Goal: Task Accomplishment & Management: Use online tool/utility

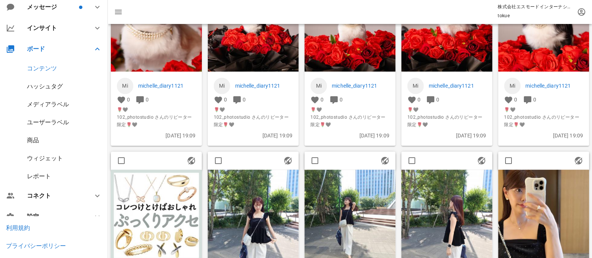
scroll to position [43, 0]
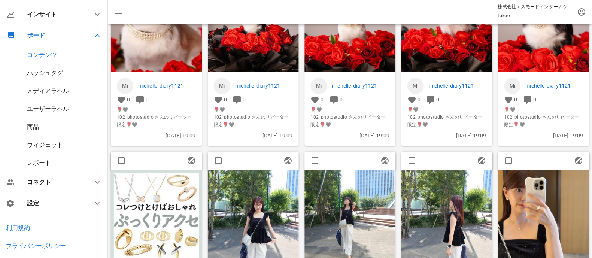
click at [47, 146] on div "ウィジェット" at bounding box center [45, 144] width 36 height 7
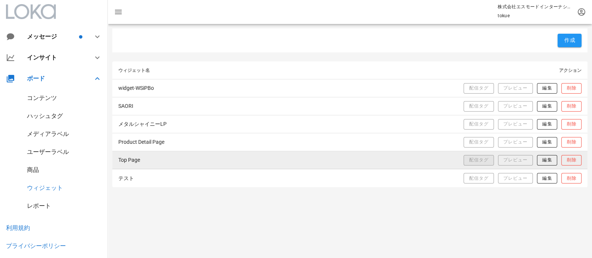
click at [483, 163] on span "配信タグ" at bounding box center [479, 160] width 20 height 6
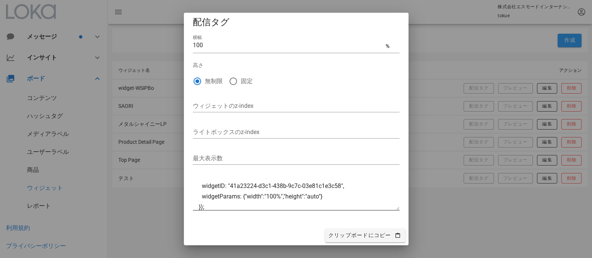
scroll to position [84, 0]
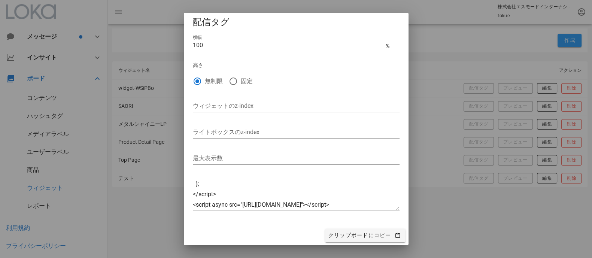
click at [429, 11] on div at bounding box center [296, 129] width 592 height 258
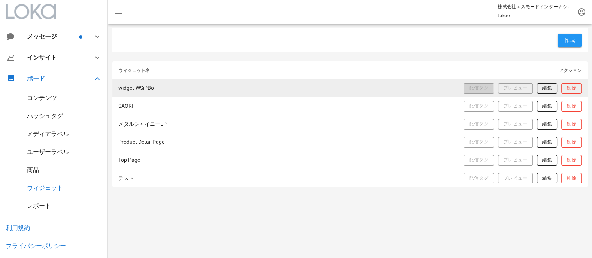
click at [480, 90] on span "配信タグ" at bounding box center [479, 88] width 20 height 6
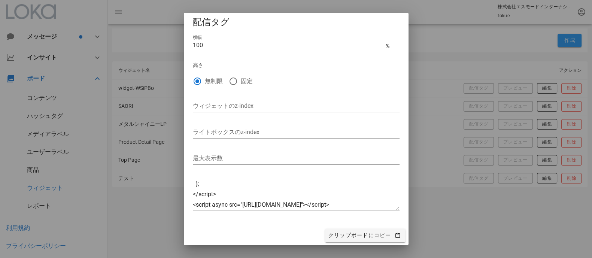
drag, startPoint x: 438, startPoint y: 219, endPoint x: 422, endPoint y: 200, distance: 25.5
click at [438, 218] on div at bounding box center [296, 129] width 592 height 258
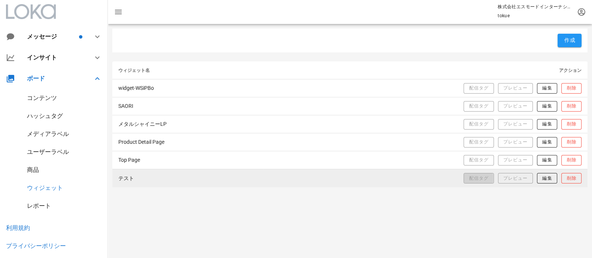
click at [490, 179] on button "配信タグ" at bounding box center [479, 178] width 30 height 10
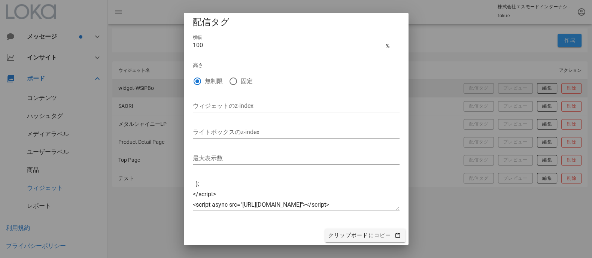
drag, startPoint x: 448, startPoint y: 2, endPoint x: 450, endPoint y: 79, distance: 76.8
click at [449, 3] on div at bounding box center [296, 129] width 592 height 258
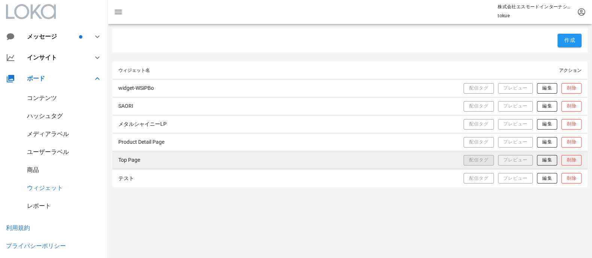
click at [480, 157] on span "配信タグ" at bounding box center [479, 160] width 20 height 6
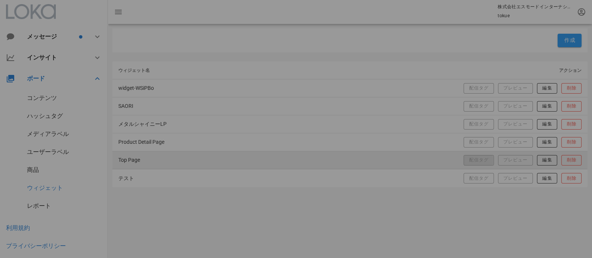
type textarea "<div id="loka-story-widget-here"></div> <script type="text/javascript"> window.…"
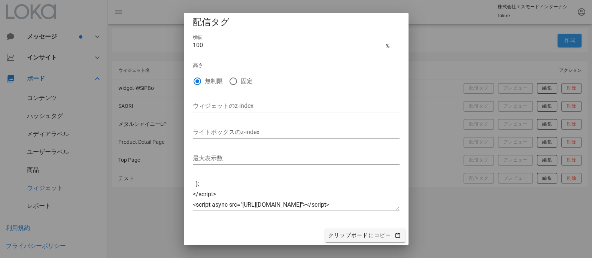
scroll to position [0, 0]
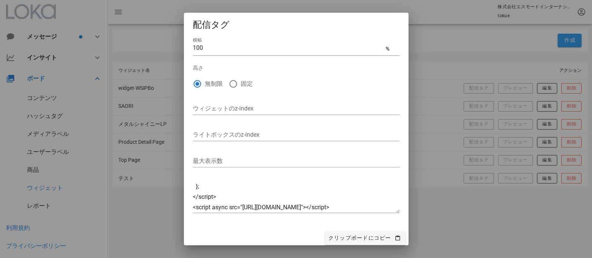
click at [435, 19] on div at bounding box center [296, 129] width 592 height 258
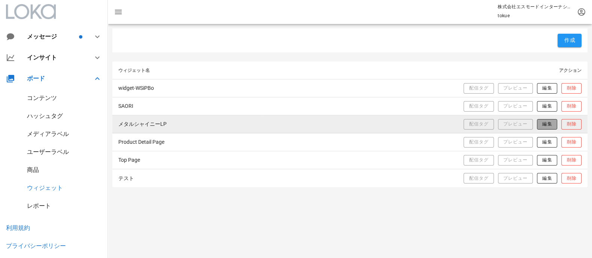
click at [543, 123] on span "編集" at bounding box center [547, 124] width 10 height 6
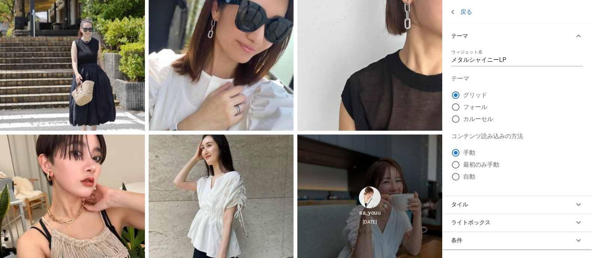
scroll to position [562, 0]
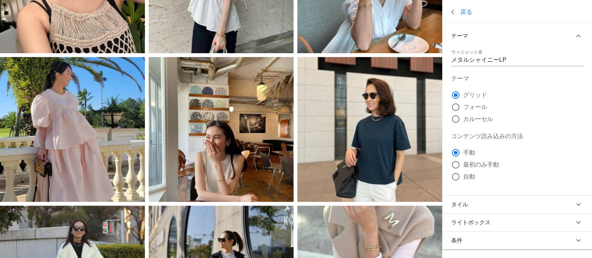
click at [451, 11] on icon at bounding box center [453, 11] width 9 height 9
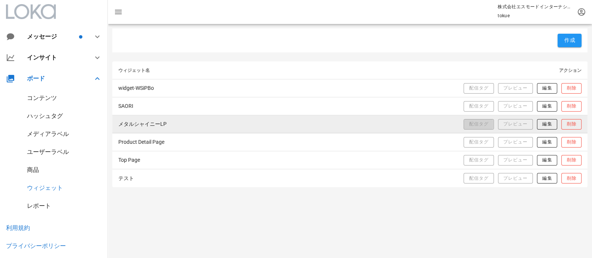
click at [490, 124] on button "配信タグ" at bounding box center [479, 124] width 30 height 10
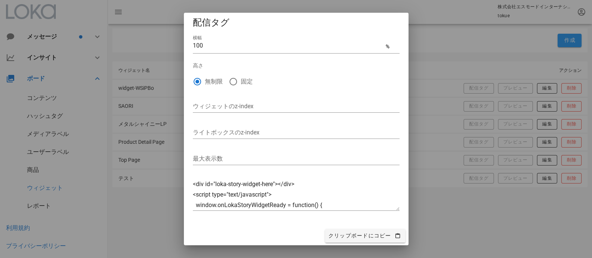
scroll to position [3, 0]
click at [502, 224] on div at bounding box center [296, 129] width 592 height 258
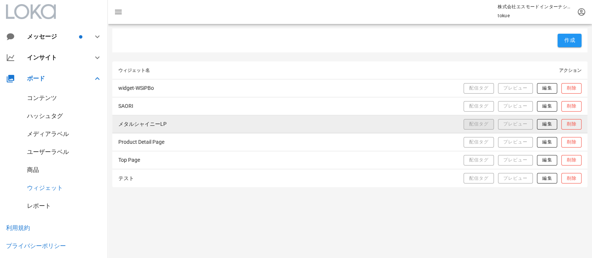
click at [484, 124] on span "配信タグ" at bounding box center [479, 124] width 20 height 6
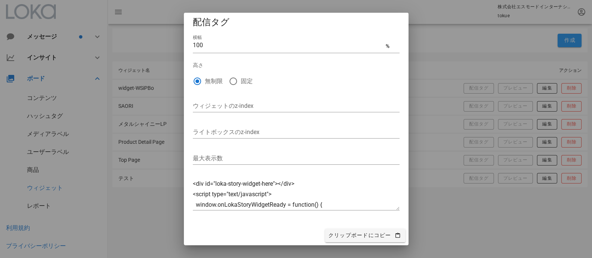
drag, startPoint x: 487, startPoint y: 204, endPoint x: 452, endPoint y: 202, distance: 35.7
click at [487, 204] on div at bounding box center [296, 129] width 592 height 258
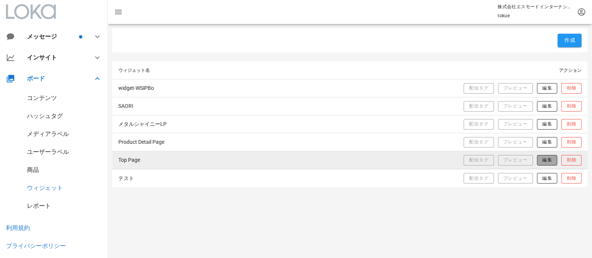
click at [547, 159] on span "編集" at bounding box center [547, 160] width 10 height 6
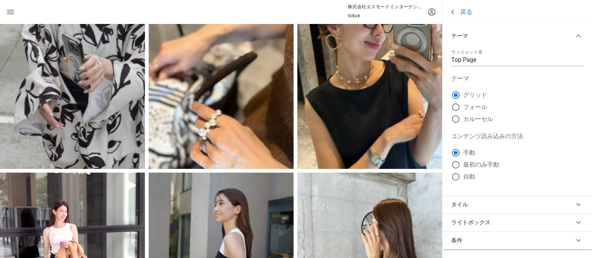
click at [471, 12] on link "戻る" at bounding box center [461, 11] width 24 height 9
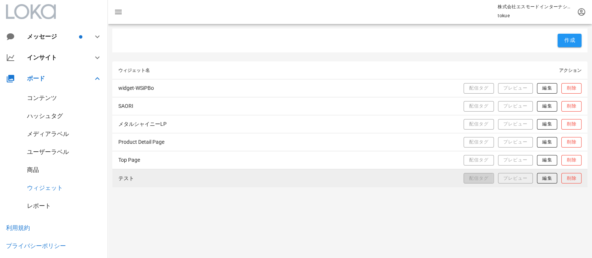
click at [487, 180] on span "配信タグ" at bounding box center [479, 178] width 20 height 6
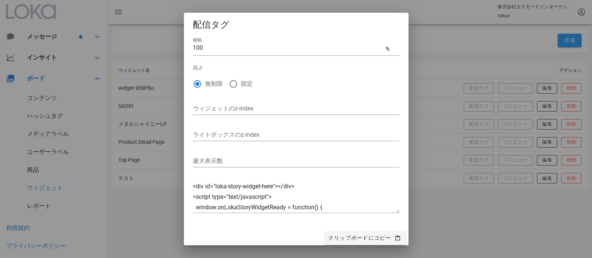
click at [481, 215] on div at bounding box center [296, 129] width 592 height 258
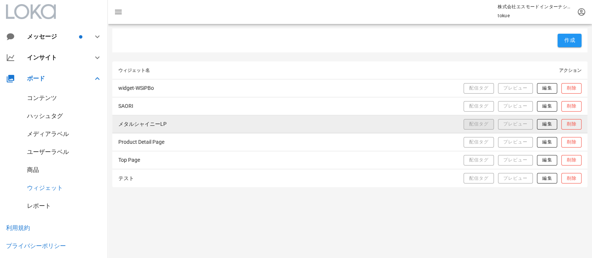
click at [478, 123] on span "配信タグ" at bounding box center [479, 124] width 20 height 6
type textarea "<div id="loka-story-widget-here"></div> <script type="text/javascript"> window.…"
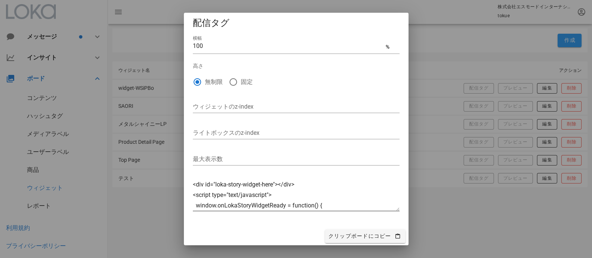
scroll to position [3, 0]
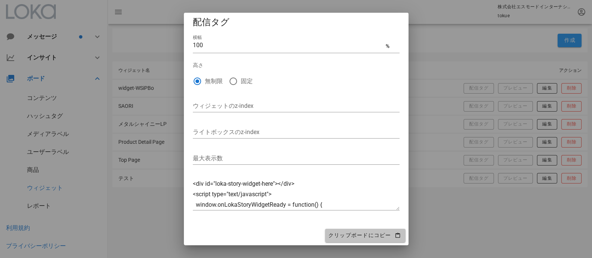
click at [349, 240] on button "クリップボードにコピー" at bounding box center [365, 235] width 81 height 13
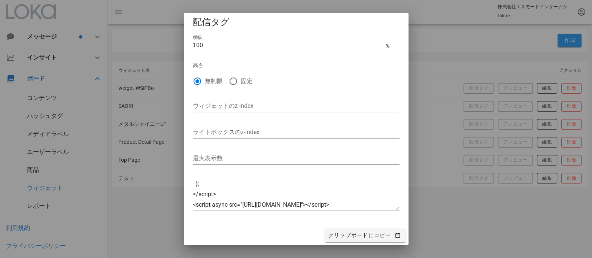
click at [442, 231] on div at bounding box center [296, 129] width 592 height 258
